Goal: Task Accomplishment & Management: Manage account settings

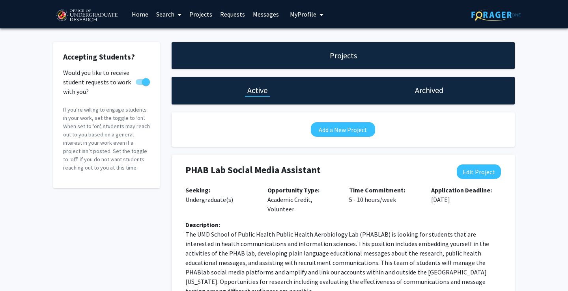
scroll to position [151, 0]
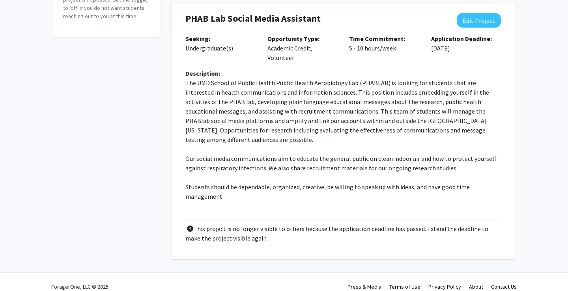
click at [269, 86] on p "The UMD School of Public Health Public Health Aerobiology Lab (PHABLAB) is look…" at bounding box center [343, 111] width 316 height 66
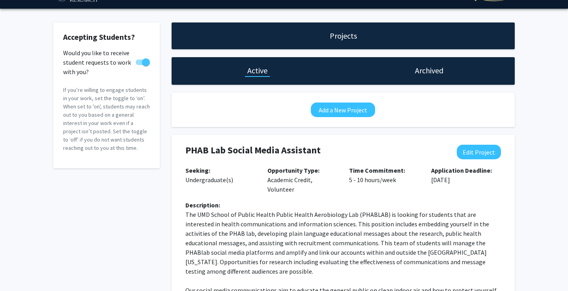
scroll to position [0, 0]
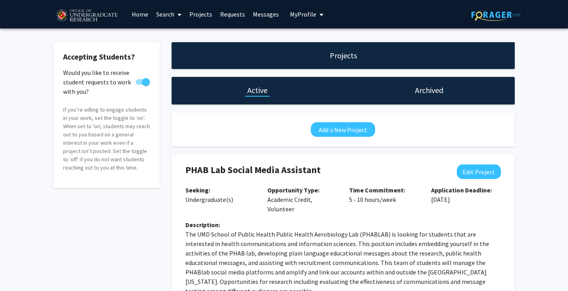
click at [251, 95] on h1 "Active" at bounding box center [257, 90] width 20 height 11
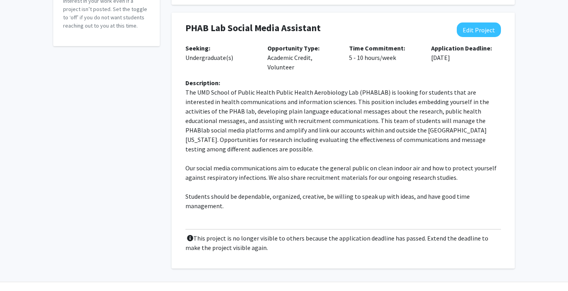
scroll to position [151, 0]
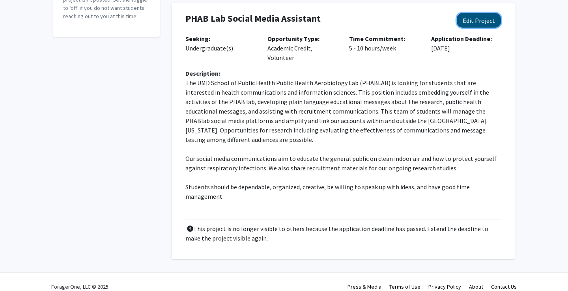
click at [475, 17] on button "Edit Project" at bounding box center [479, 20] width 44 height 15
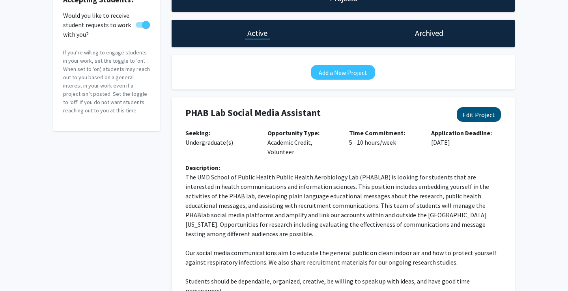
select select "5 - 10"
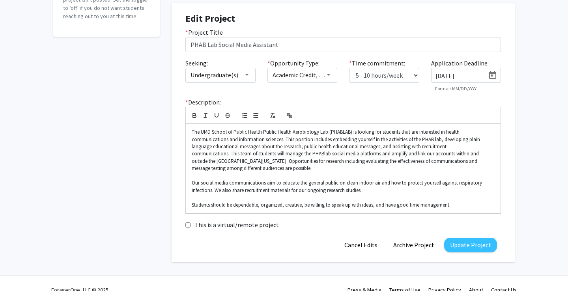
click at [445, 77] on input "[DATE]" at bounding box center [460, 75] width 50 height 7
click at [492, 77] on icon "Open calendar" at bounding box center [492, 75] width 9 height 9
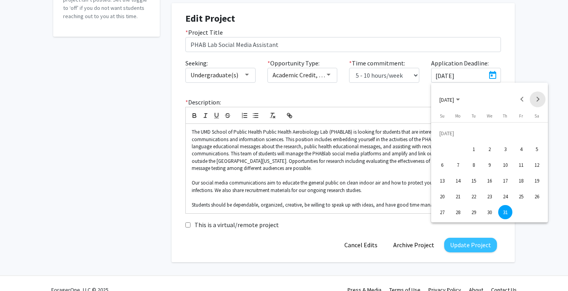
click at [538, 105] on button "Next month" at bounding box center [538, 100] width 16 height 16
click at [522, 162] on div "12" at bounding box center [521, 165] width 14 height 14
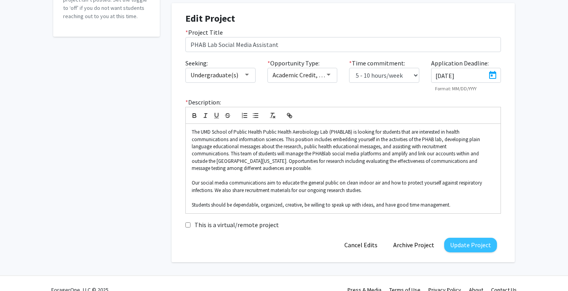
type input "[DATE]"
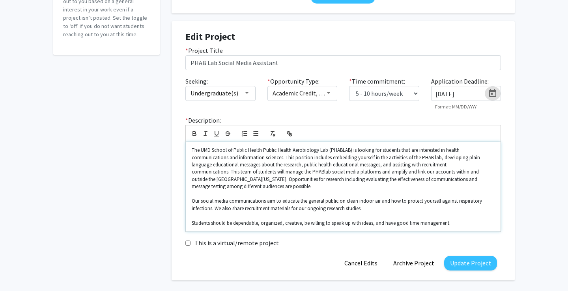
scroll to position [132, 0]
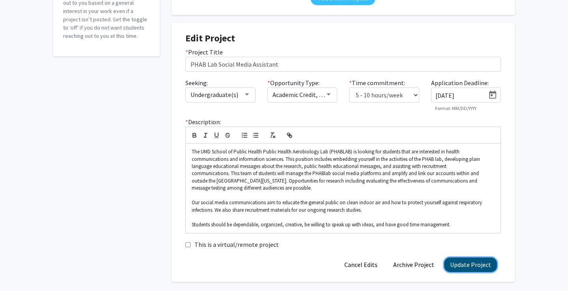
click at [461, 261] on button "Update Project" at bounding box center [470, 265] width 53 height 15
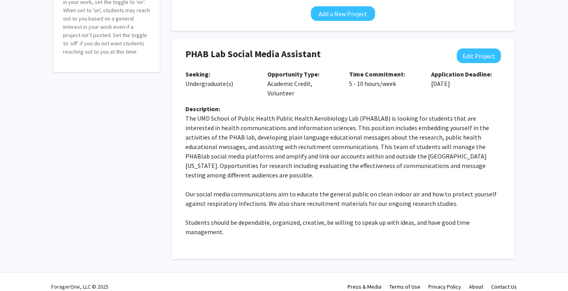
scroll to position [0, 0]
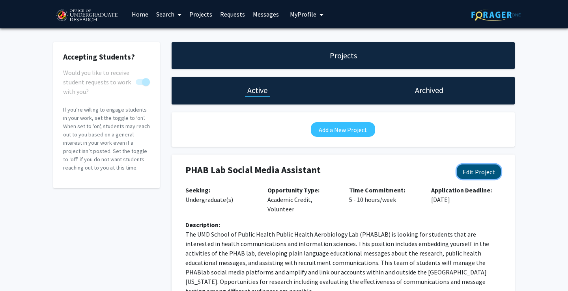
click at [490, 172] on button "Edit Project" at bounding box center [479, 171] width 44 height 15
select select "5 - 10"
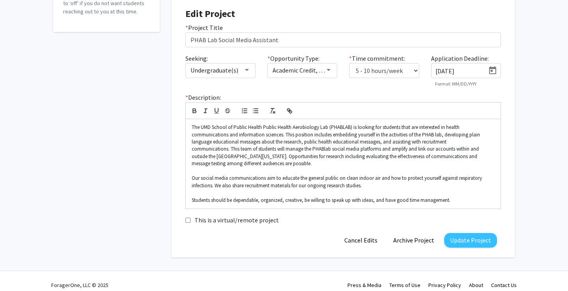
scroll to position [164, 0]
